Goal: Communication & Community: Answer question/provide support

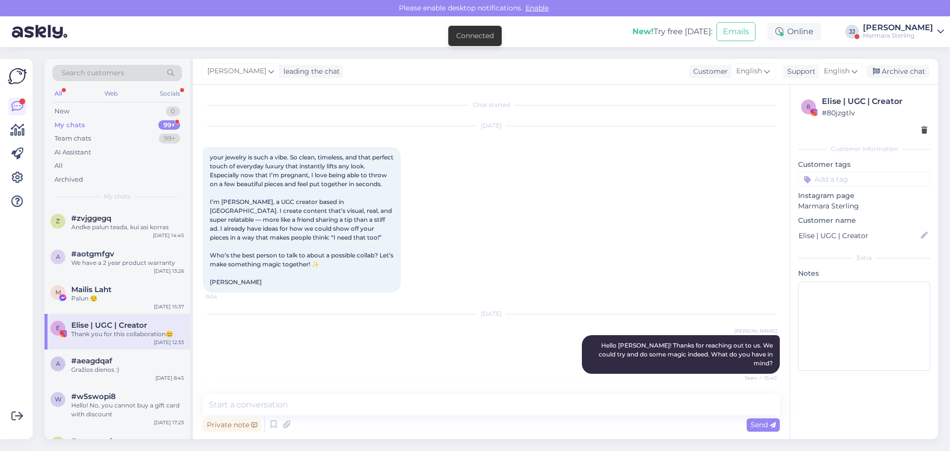
scroll to position [2179, 0]
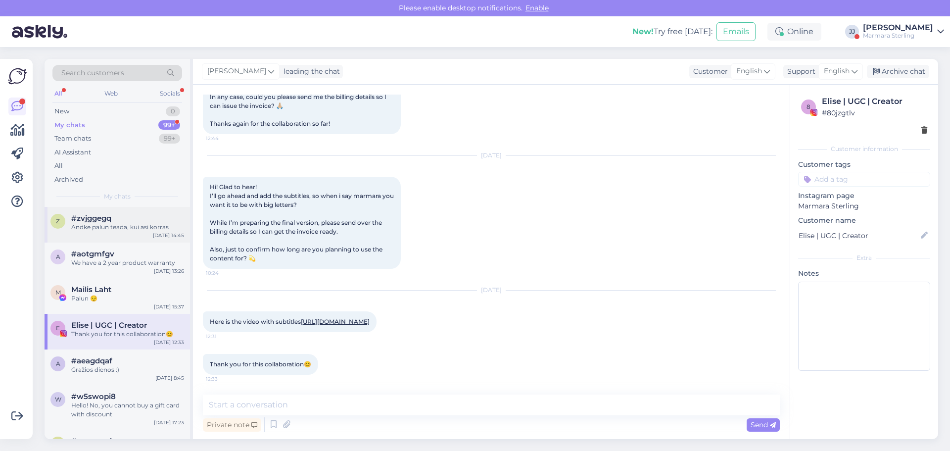
click at [134, 230] on div "Andke palun teada, kui asi korras" at bounding box center [127, 227] width 113 height 9
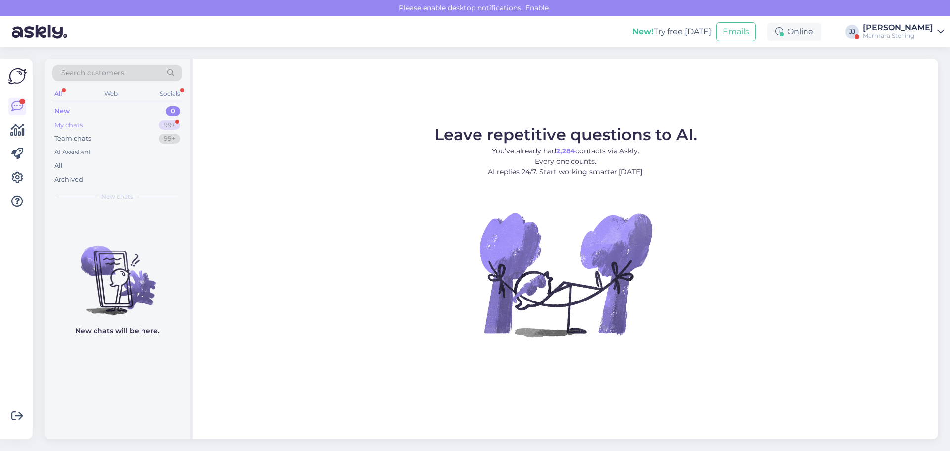
click at [84, 126] on div "My chats 99+" at bounding box center [117, 125] width 130 height 14
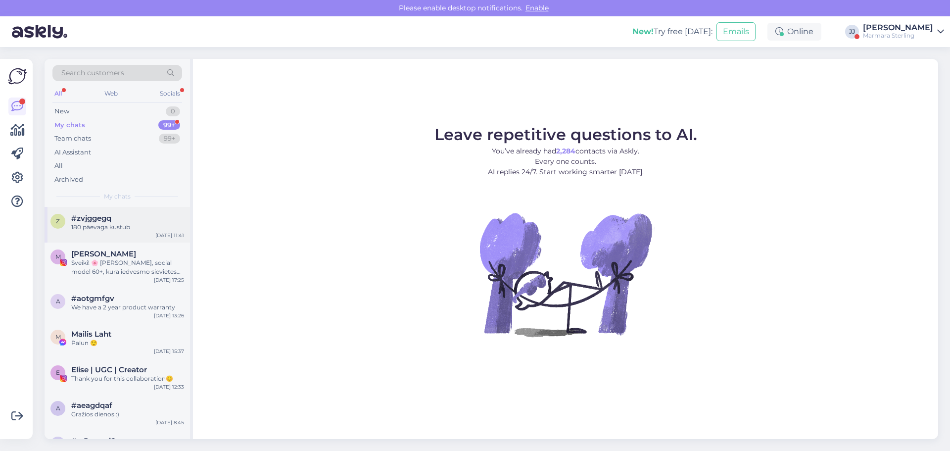
click at [87, 218] on span "#zvjggegq" at bounding box center [91, 218] width 40 height 9
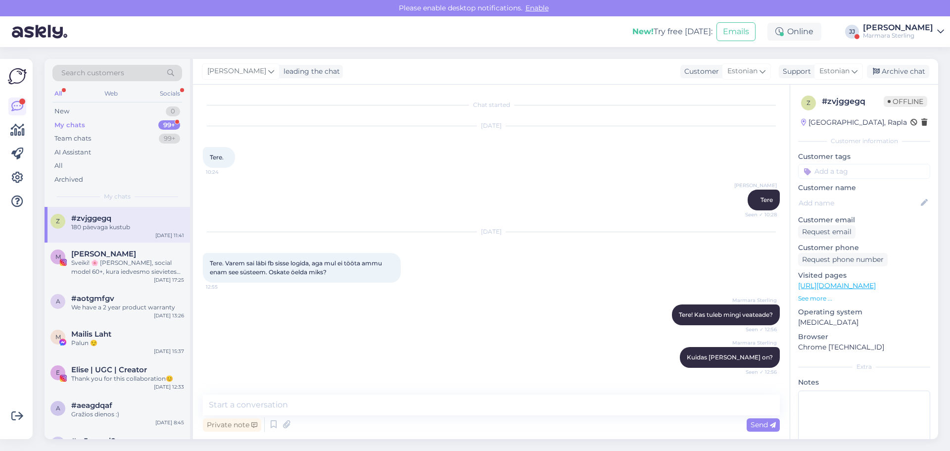
scroll to position [995, 0]
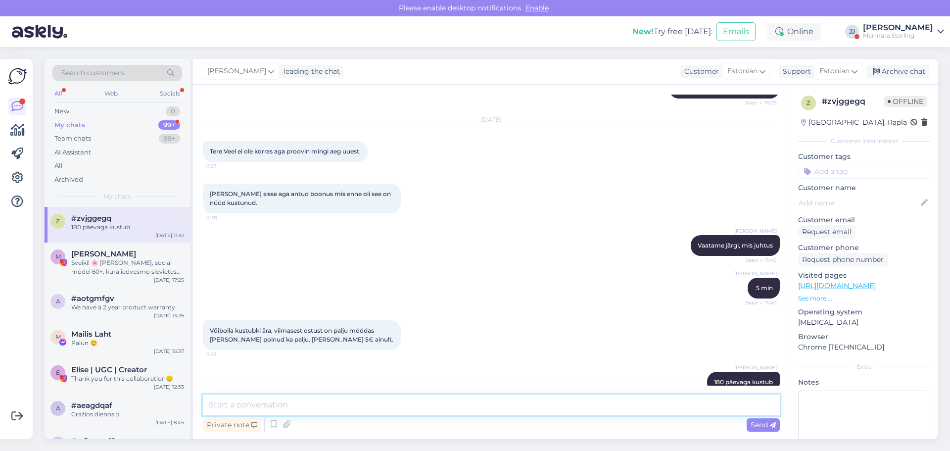
click at [280, 405] on textarea at bounding box center [491, 404] width 577 height 21
type textarea "Need aegusid juba veebruaris [GEOGRAPHIC_DATA]"
